Goal: Information Seeking & Learning: Learn about a topic

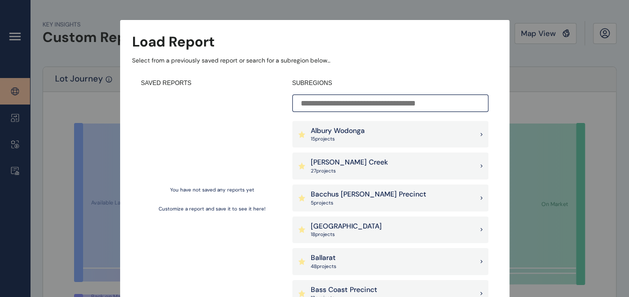
scroll to position [41, 0]
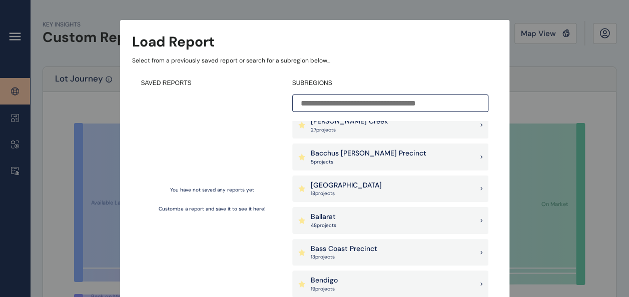
click at [364, 219] on div "Ballarat 48 project s" at bounding box center [390, 220] width 196 height 27
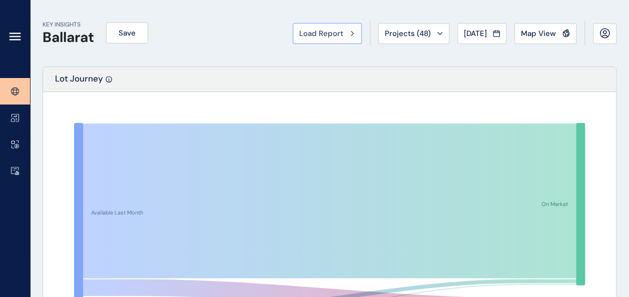
click at [336, 32] on div "Load Report" at bounding box center [327, 34] width 56 height 10
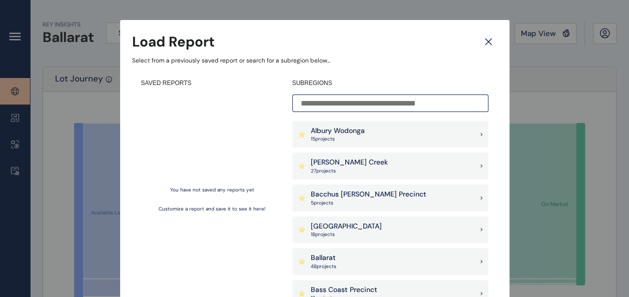
click at [488, 44] on icon at bounding box center [488, 42] width 18 height 18
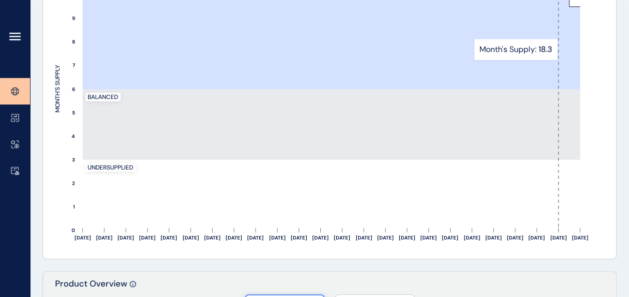
scroll to position [988, 0]
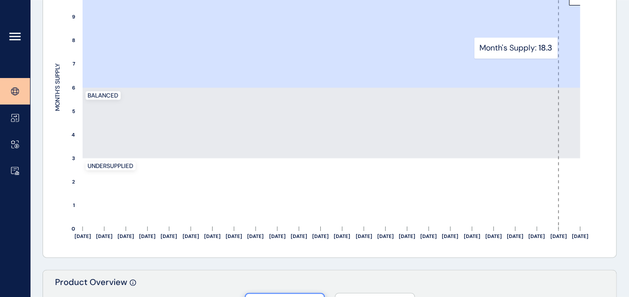
drag, startPoint x: 565, startPoint y: 112, endPoint x: 612, endPoint y: 168, distance: 73.5
click at [612, 168] on div "[DATE] Oct ’[DATE] Dec ’[DATE] Feb ’[DATE] Apr ’[DATE] Jun ’[DATE] Aug ’[DATE] …" at bounding box center [329, 87] width 573 height 339
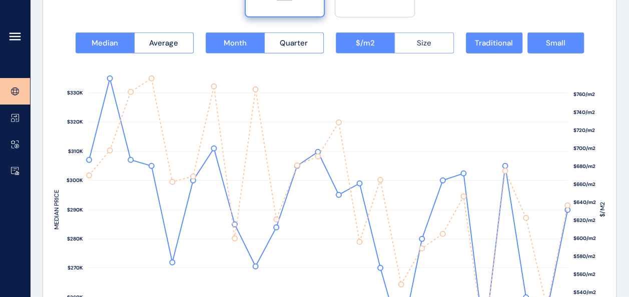
scroll to position [1322, 0]
click at [563, 39] on span "Small" at bounding box center [556, 43] width 20 height 10
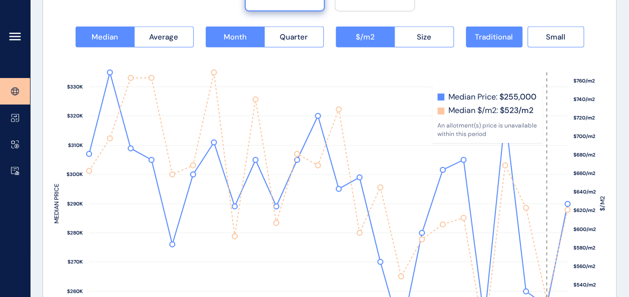
scroll to position [1327, 0]
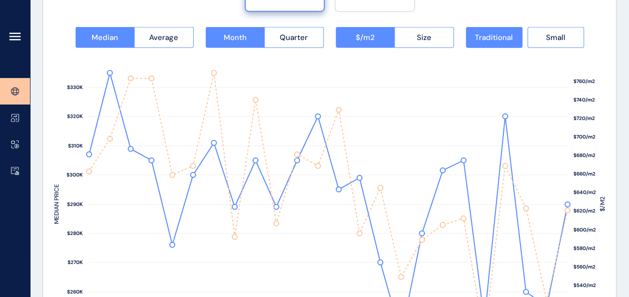
click at [419, 23] on div "Median Average Month Quarter $/m2 Size Traditional Small $500/m2 $520/m2 $540/m…" at bounding box center [329, 189] width 573 height 371
click at [419, 37] on span "Size" at bounding box center [424, 38] width 15 height 10
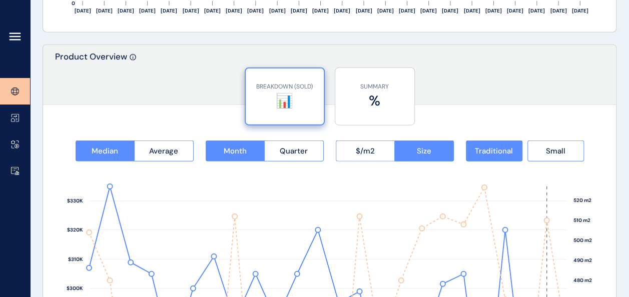
scroll to position [1212, 0]
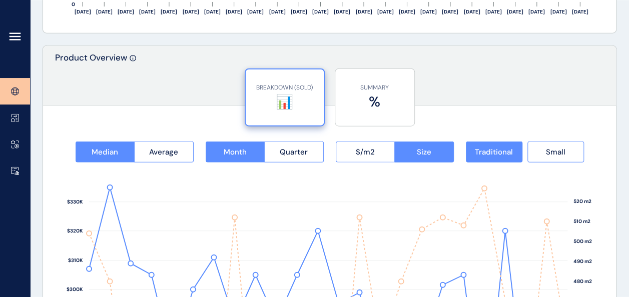
click at [282, 87] on p "BREAKDOWN (SOLD)" at bounding box center [285, 88] width 68 height 9
click at [554, 147] on span "Small" at bounding box center [556, 152] width 20 height 10
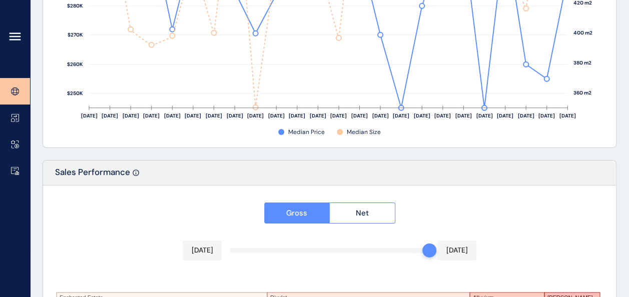
scroll to position [1806, 0]
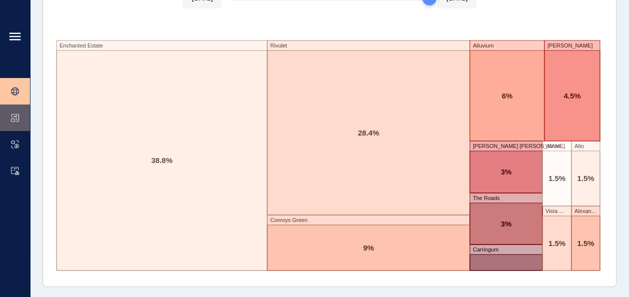
click at [20, 112] on link at bounding box center [15, 118] width 30 height 27
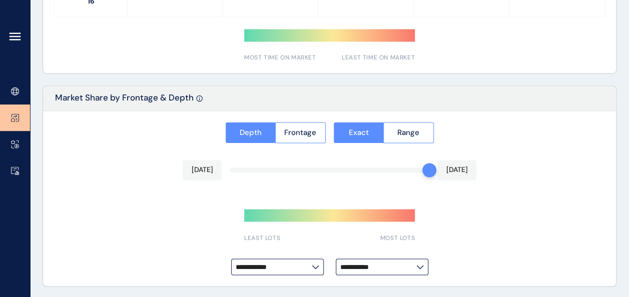
type input "*********"
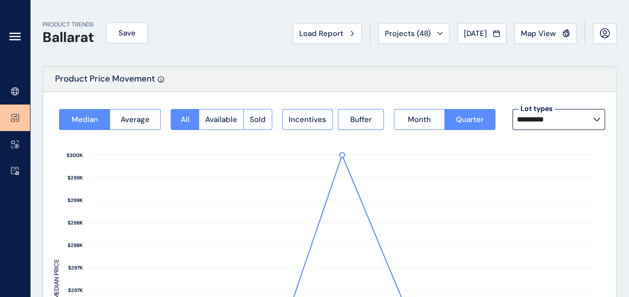
click at [554, 114] on label "Lot types" at bounding box center [536, 109] width 36 height 10
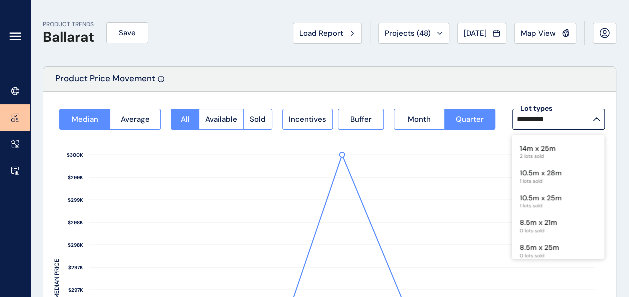
scroll to position [260, 0]
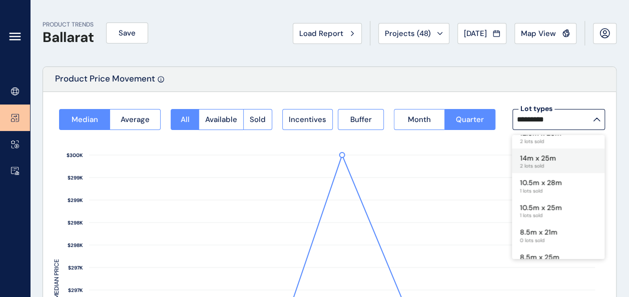
click at [551, 159] on p "14m x 25m" at bounding box center [538, 159] width 36 height 10
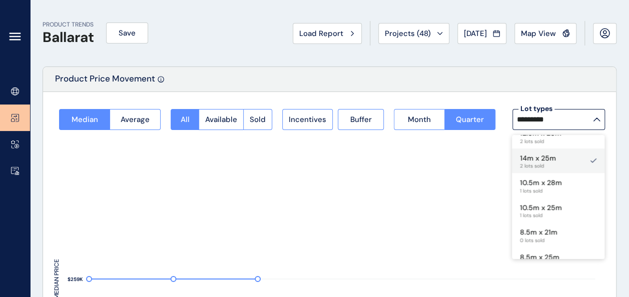
click at [551, 159] on p "14m x 25m" at bounding box center [538, 159] width 36 height 10
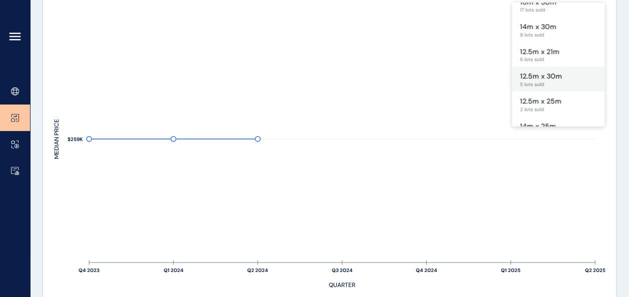
scroll to position [226, 0]
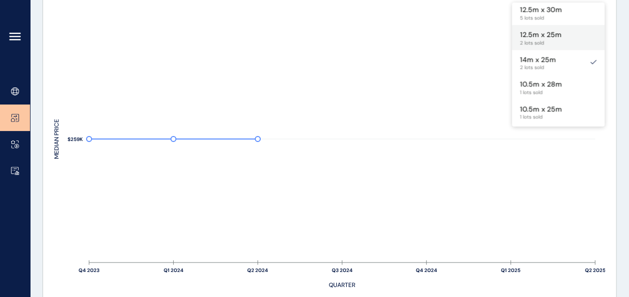
click at [551, 38] on p "12.5m x 25m" at bounding box center [541, 35] width 42 height 10
type input "**********"
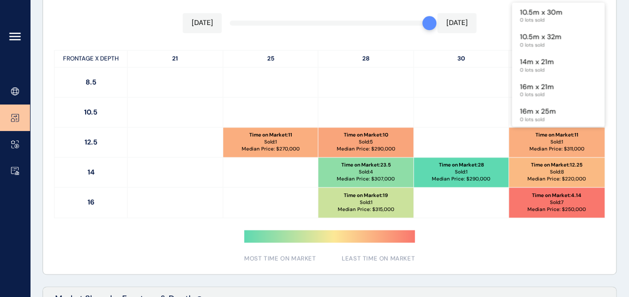
scroll to position [569, 0]
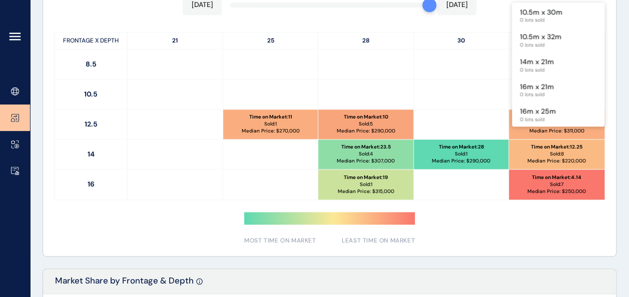
click at [542, 245] on div "Time on Market Market Share [DATE] [DATE] FRONTAGE X DEPTH 21 25 28 30 32 8.5 1…" at bounding box center [329, 98] width 573 height 316
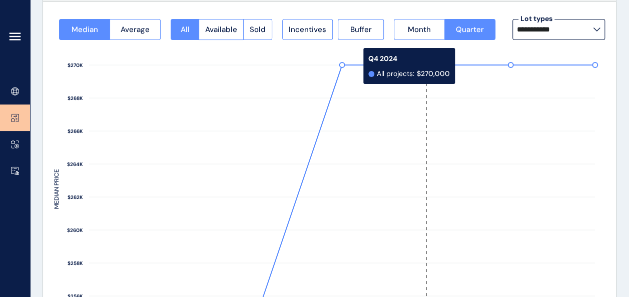
scroll to position [93, 0]
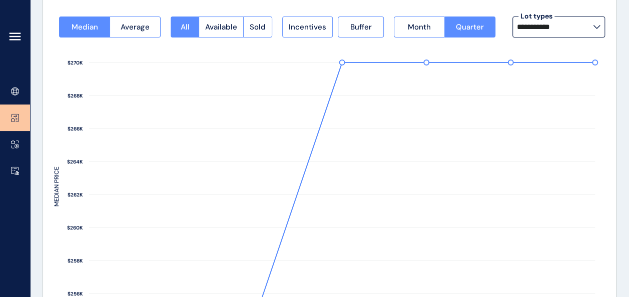
click at [550, 31] on input "**********" at bounding box center [555, 27] width 76 height 8
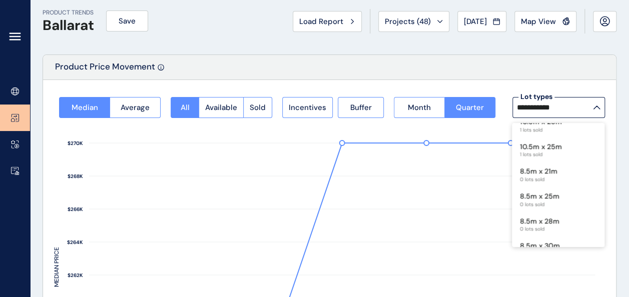
scroll to position [0, 0]
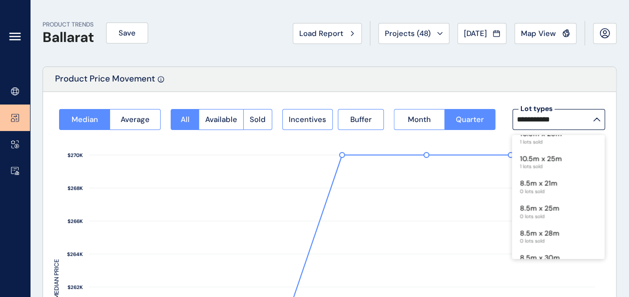
click at [528, 87] on div "Product Price Movement" at bounding box center [329, 79] width 573 height 25
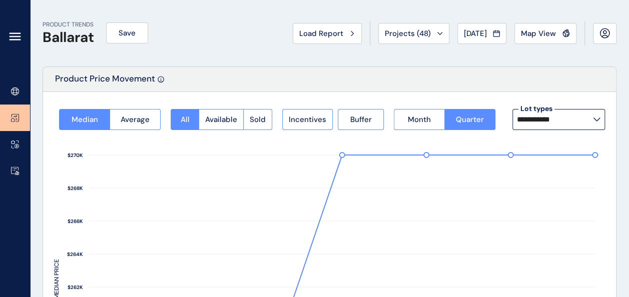
click at [273, 121] on div "All Available Sold" at bounding box center [222, 119] width 112 height 21
click at [267, 121] on button "Sold" at bounding box center [257, 119] width 29 height 21
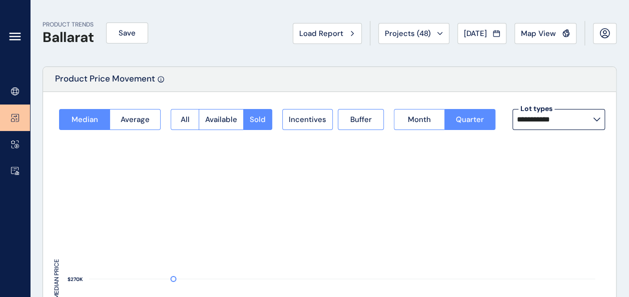
click at [571, 114] on label "**********" at bounding box center [558, 119] width 93 height 21
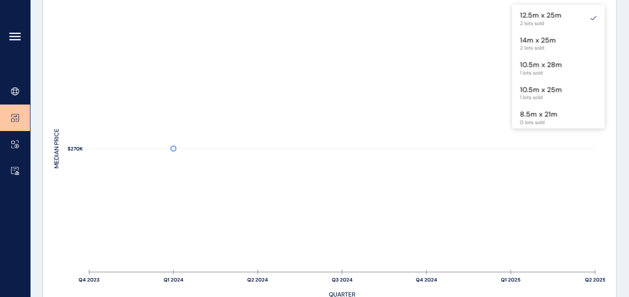
scroll to position [247, 0]
click at [552, 45] on p "14m x 25m" at bounding box center [538, 41] width 36 height 10
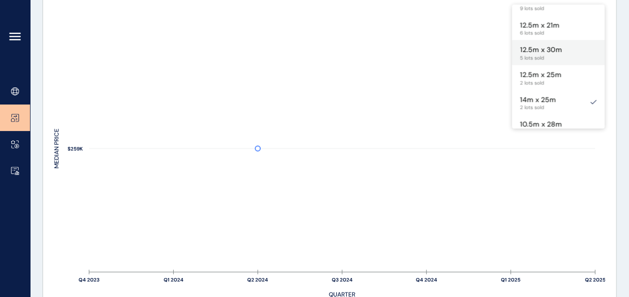
scroll to position [163, 0]
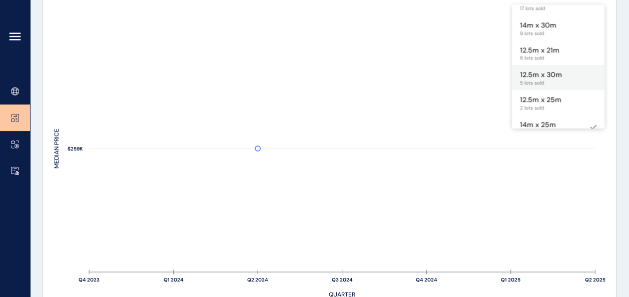
click at [559, 56] on div "12.5m x 21m 6 lots sold" at bounding box center [558, 53] width 93 height 25
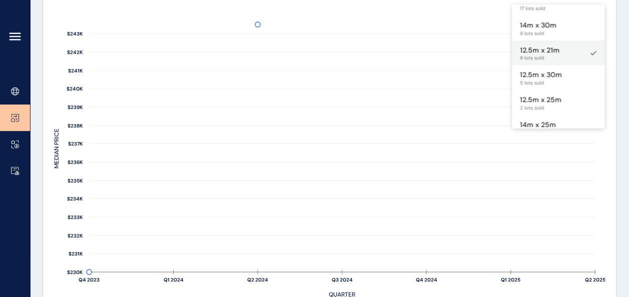
scroll to position [162, 0]
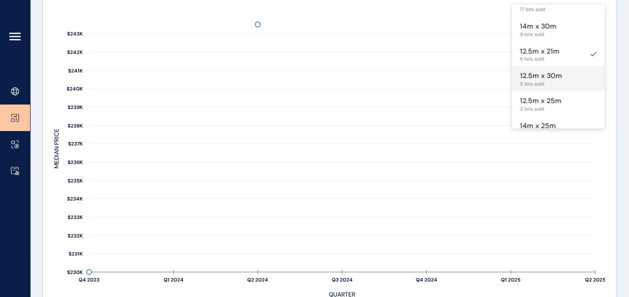
click at [553, 81] on span "5 lots sold" at bounding box center [541, 84] width 42 height 6
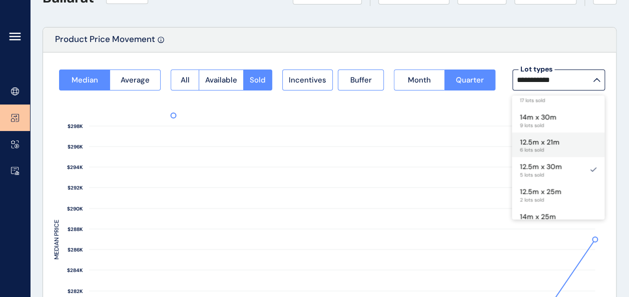
scroll to position [219, 0]
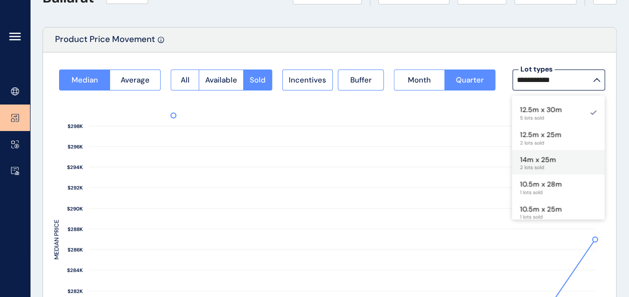
click at [551, 162] on p "14m x 25m" at bounding box center [538, 160] width 36 height 10
type input "*********"
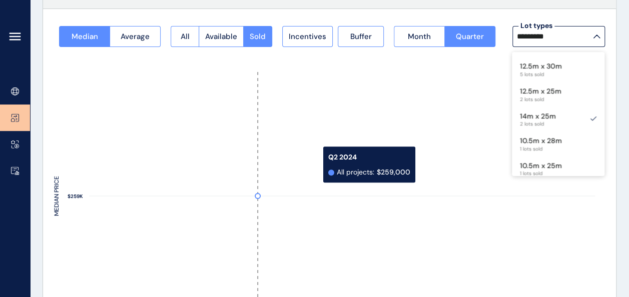
scroll to position [113, 0]
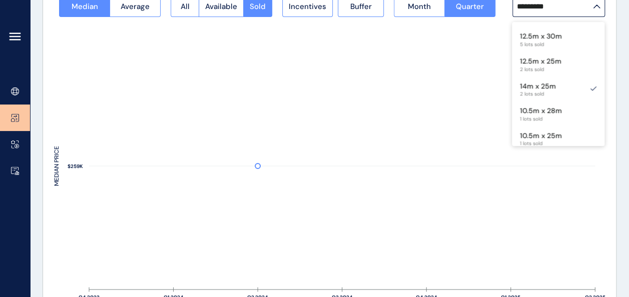
click at [210, 133] on rect at bounding box center [329, 171] width 551 height 308
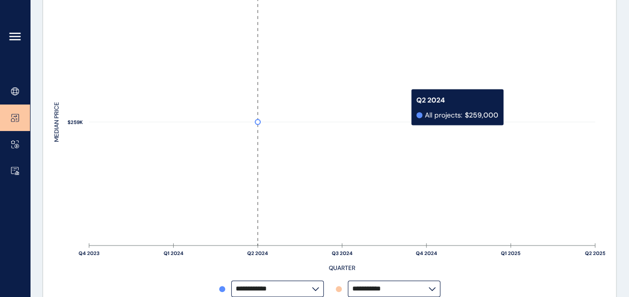
scroll to position [15, 0]
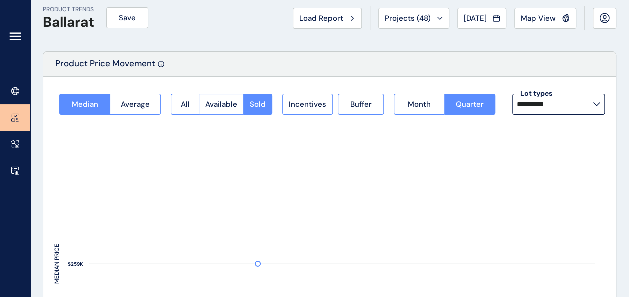
click at [578, 103] on input "*********" at bounding box center [555, 105] width 76 height 8
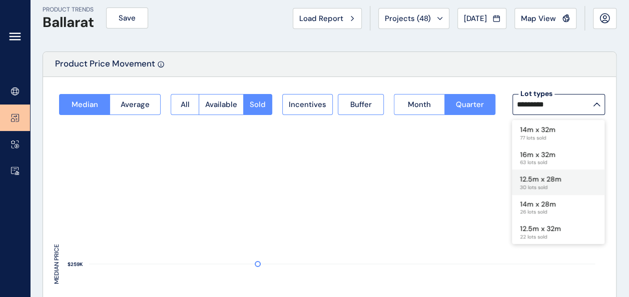
click at [558, 177] on p "12.5m x 28m" at bounding box center [541, 180] width 42 height 10
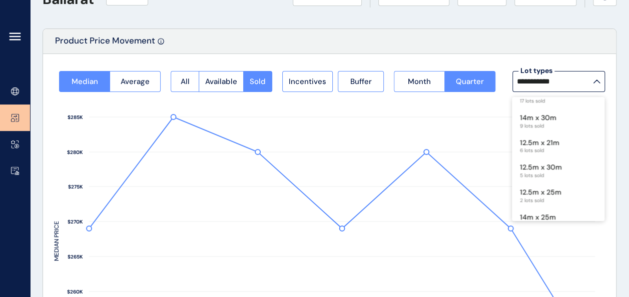
scroll to position [162, 0]
click at [553, 144] on p "12.5m x 21m" at bounding box center [540, 144] width 40 height 10
type input "**********"
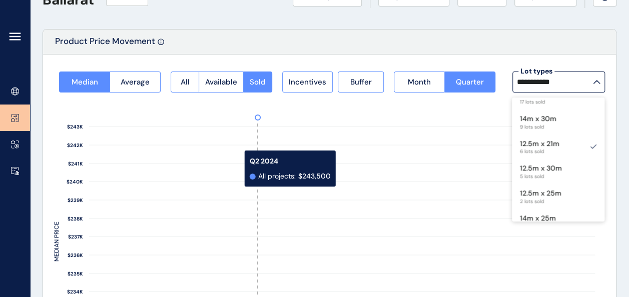
scroll to position [0, 0]
